Goal: Check status: Check status

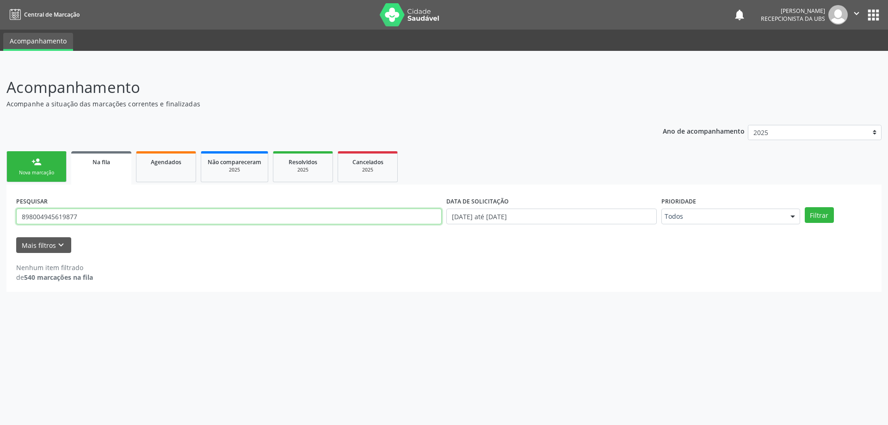
click at [403, 221] on input "898004945619877" at bounding box center [229, 217] width 426 height 16
type input "8"
paste input "702505715600940"
click at [805, 207] on button "Filtrar" at bounding box center [819, 215] width 29 height 16
click at [423, 211] on input "702505715600940" at bounding box center [229, 217] width 426 height 16
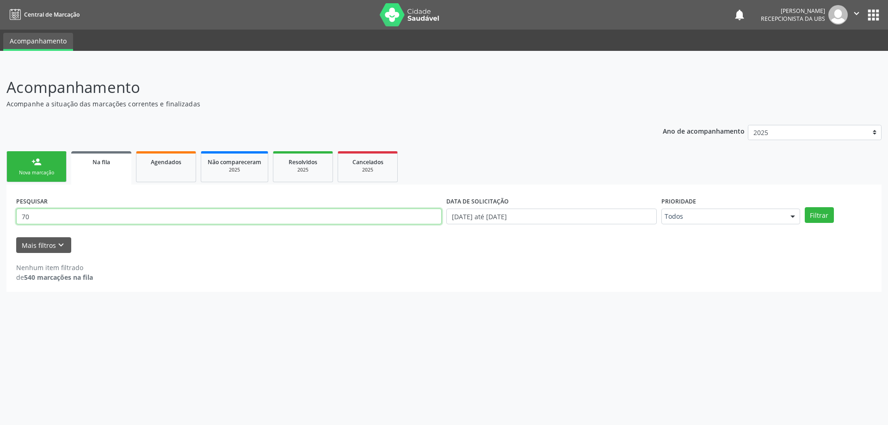
type input "7"
click at [196, 217] on input "text" at bounding box center [229, 217] width 426 height 16
click at [186, 164] on div "Agendados" at bounding box center [166, 162] width 46 height 10
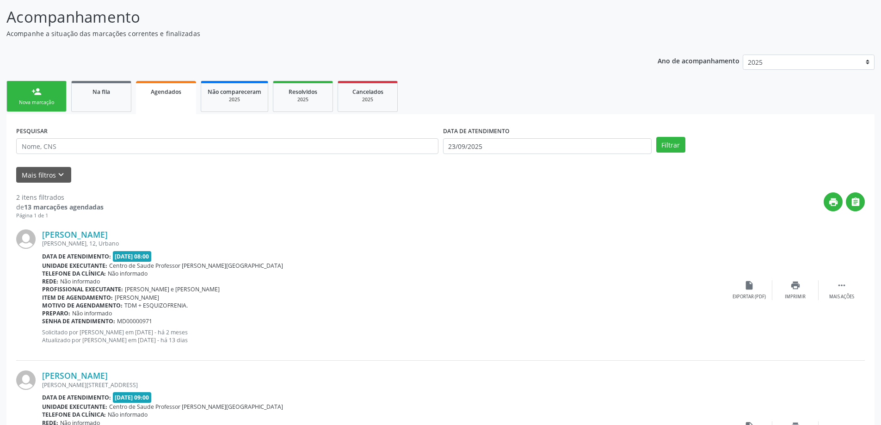
scroll to position [163, 0]
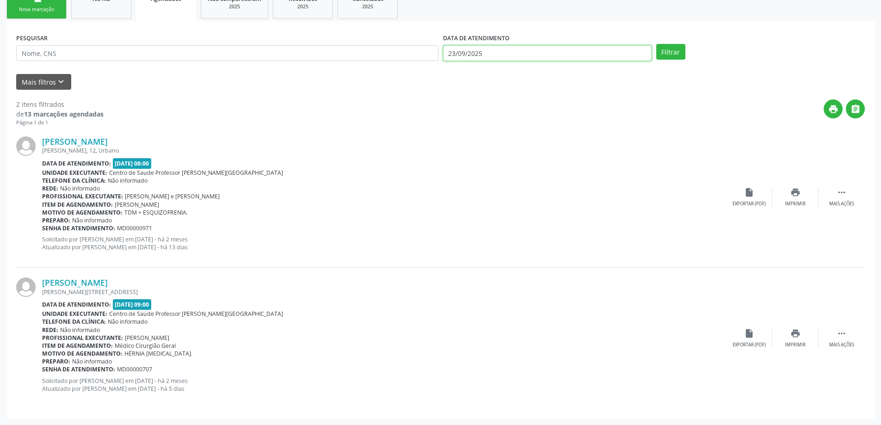
click at [514, 61] on body "Central de Marcação notifications [PERSON_NAME] Recepcionista da UBS  Configur…" at bounding box center [440, 49] width 881 height 425
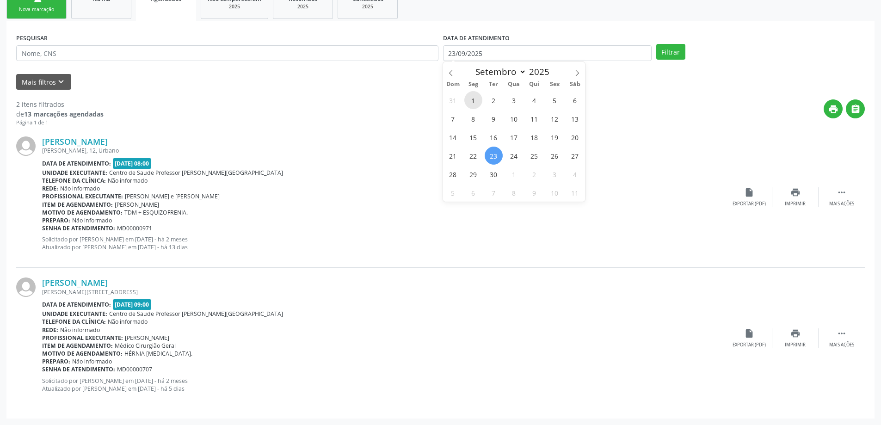
click at [466, 102] on span "1" at bounding box center [473, 100] width 18 height 18
type input "[DATE]"
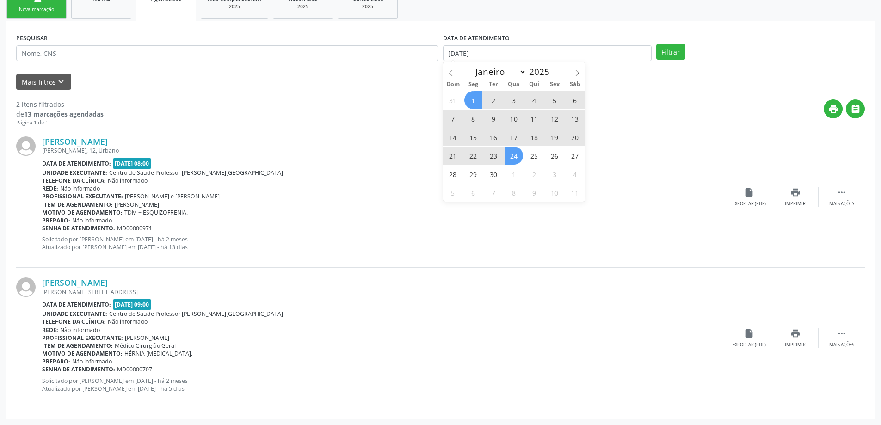
click at [512, 155] on span "24" at bounding box center [514, 156] width 18 height 18
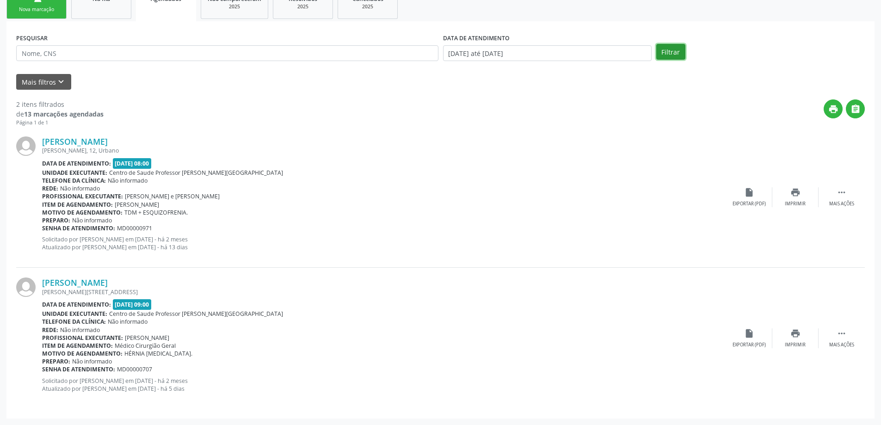
click at [656, 54] on button "Filtrar" at bounding box center [670, 52] width 29 height 16
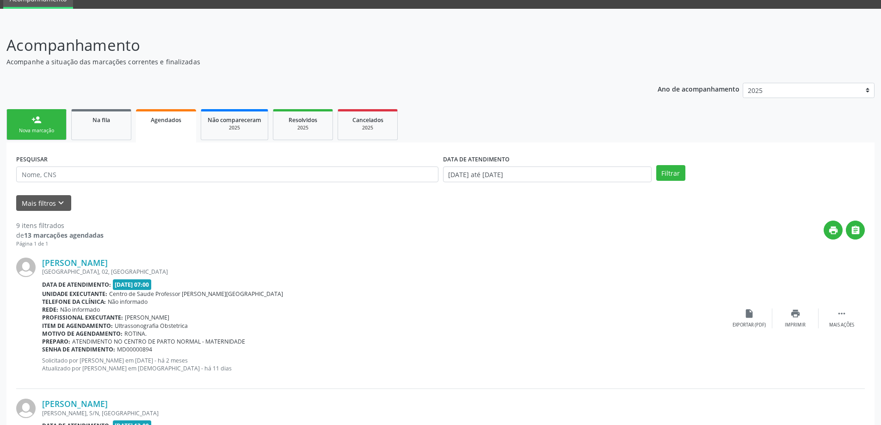
scroll to position [0, 0]
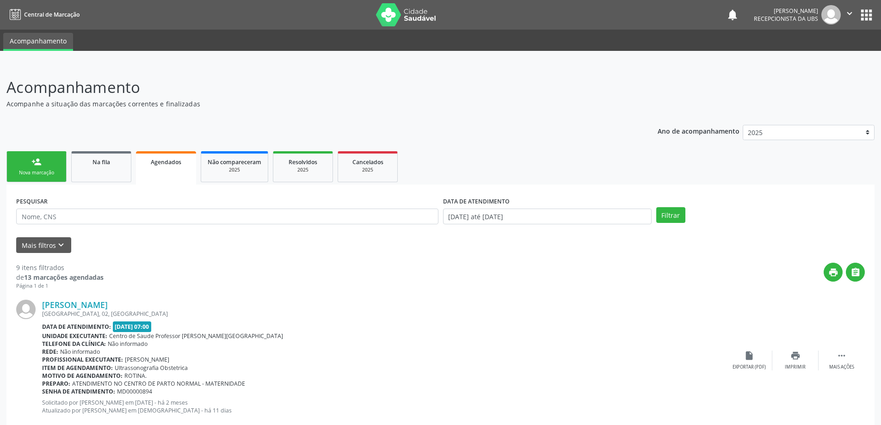
click at [38, 170] on div "Nova marcação" at bounding box center [36, 172] width 46 height 7
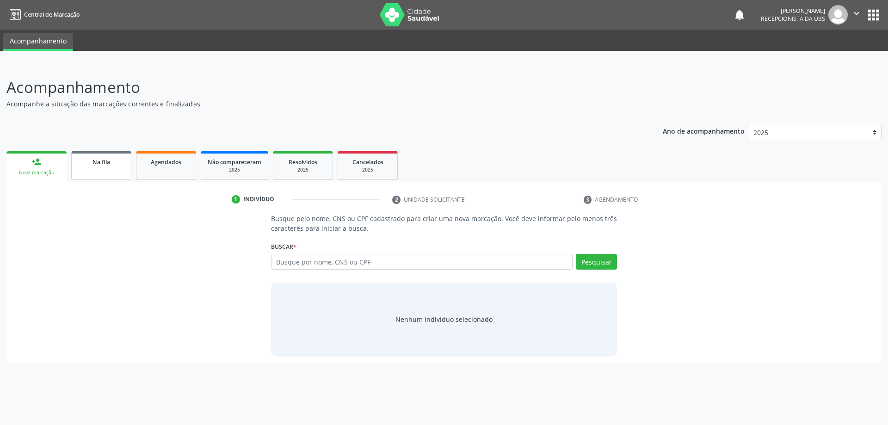
click at [87, 163] on div "Na fila" at bounding box center [101, 162] width 46 height 10
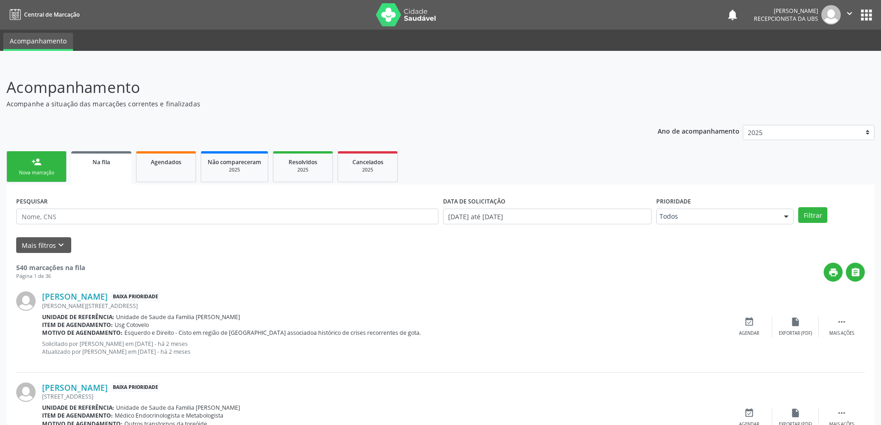
click at [41, 156] on link "person_add Nova marcação" at bounding box center [36, 166] width 60 height 31
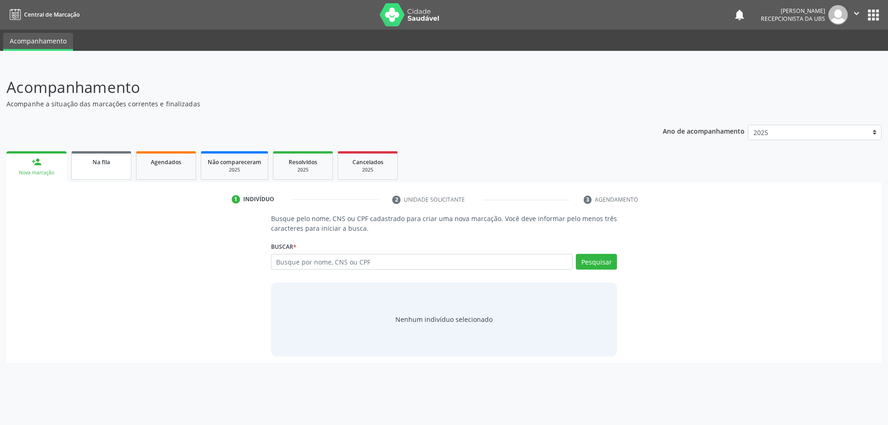
click at [97, 174] on link "Na fila" at bounding box center [101, 165] width 60 height 29
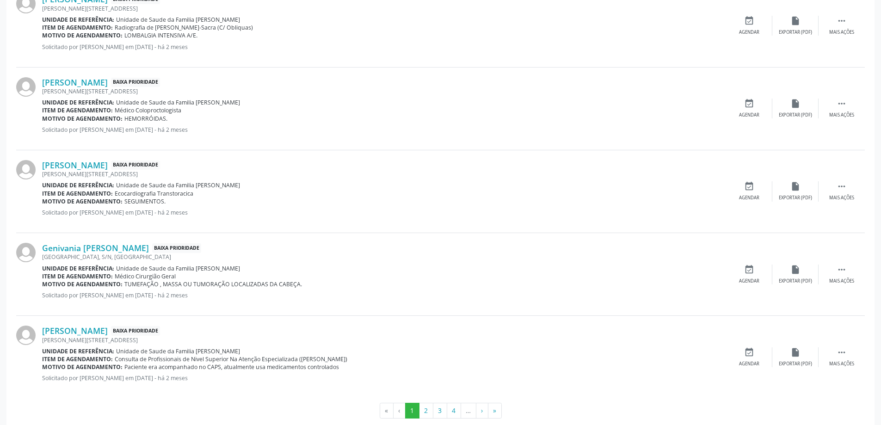
scroll to position [1158, 0]
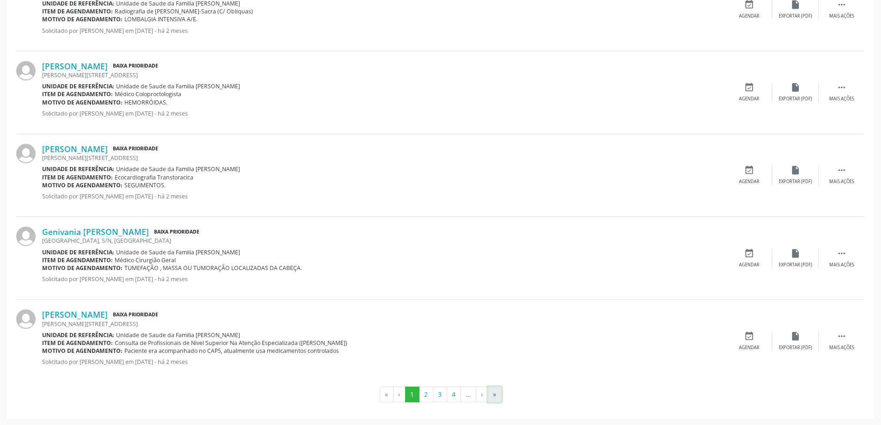
click at [495, 396] on button "»" at bounding box center [495, 395] width 14 height 16
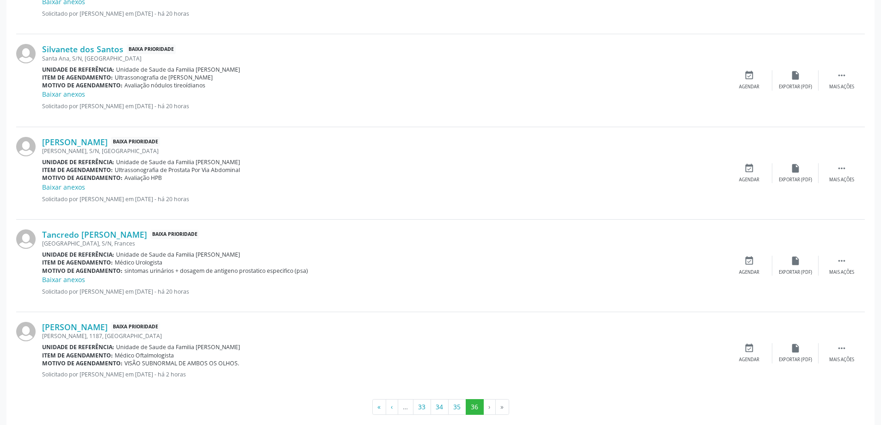
scroll to position [1191, 0]
